Goal: Task Accomplishment & Management: Manage account settings

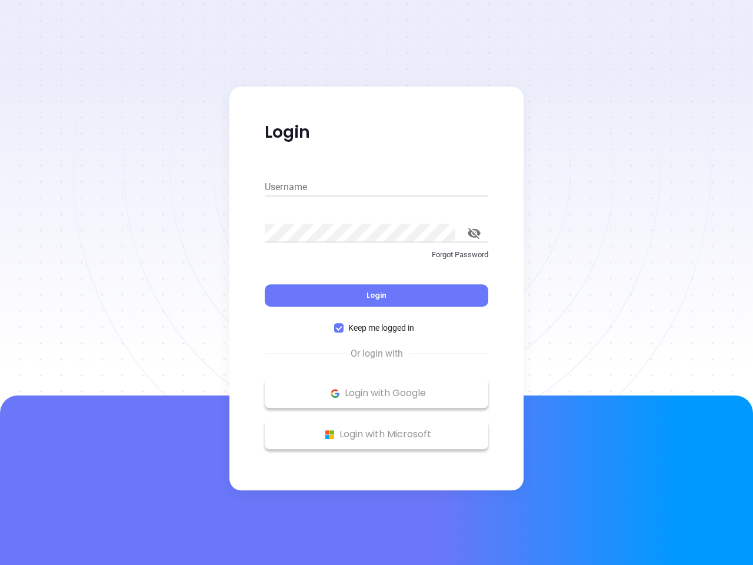
click at [376, 282] on div "Login" at bounding box center [377, 288] width 224 height 36
click at [376, 187] on input "Username" at bounding box center [377, 187] width 224 height 19
click at [474, 233] on icon "toggle password visibility" at bounding box center [474, 233] width 13 height 11
click at [376, 295] on span "Login" at bounding box center [376, 295] width 20 height 10
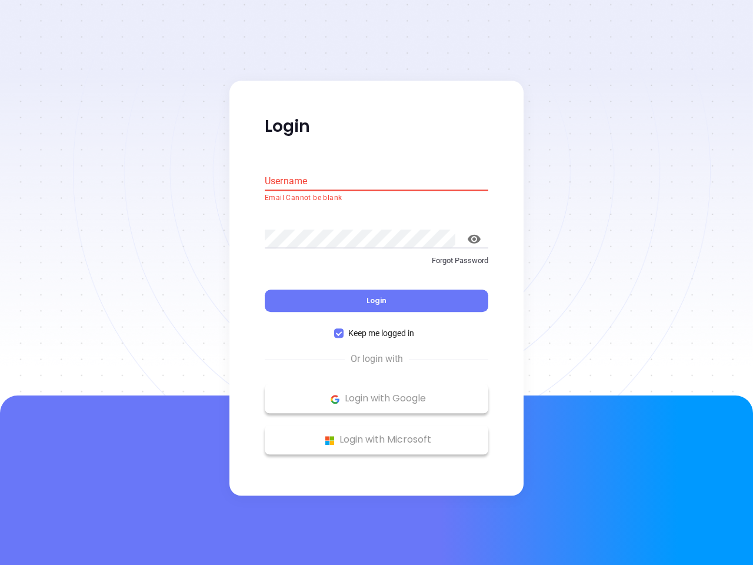
click at [376, 328] on span "Keep me logged in" at bounding box center [381, 333] width 75 height 13
click at [344, 329] on input "Keep me logged in" at bounding box center [338, 333] width 9 height 9
checkbox input "false"
click at [376, 393] on p "Login with Google" at bounding box center [377, 399] width 212 height 18
click at [376, 434] on p "Login with Microsoft" at bounding box center [377, 440] width 212 height 18
